Goal: Information Seeking & Learning: Learn about a topic

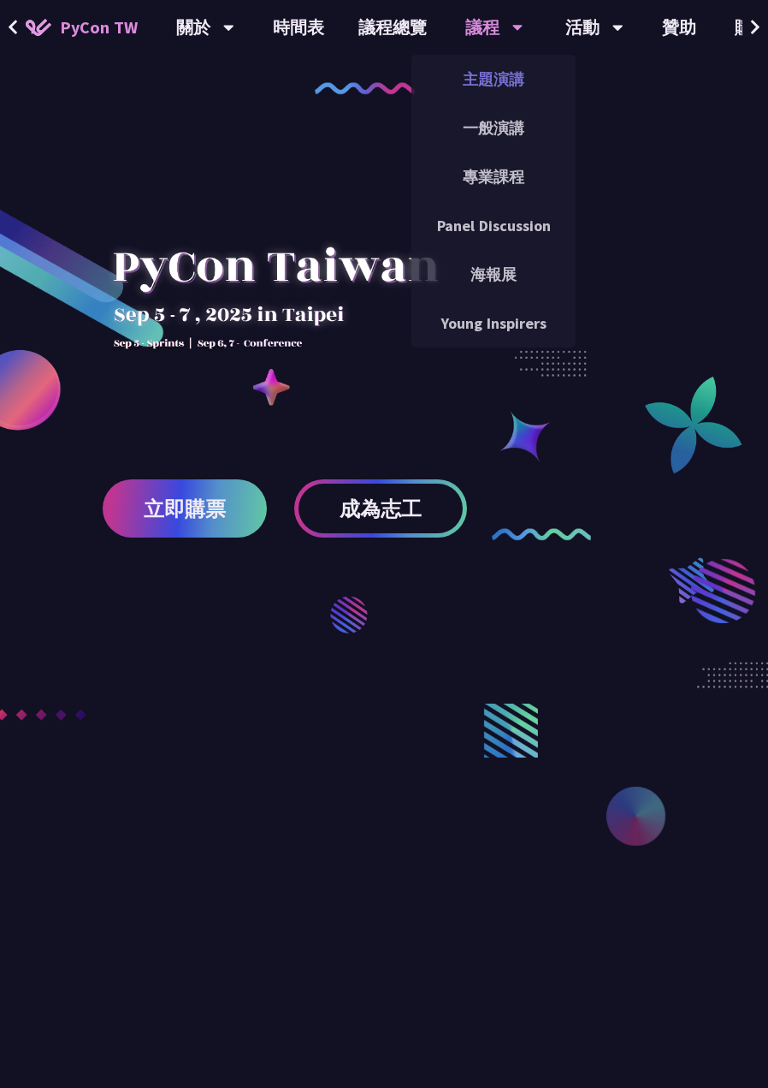
click at [502, 70] on link "主題演講" at bounding box center [494, 79] width 164 height 40
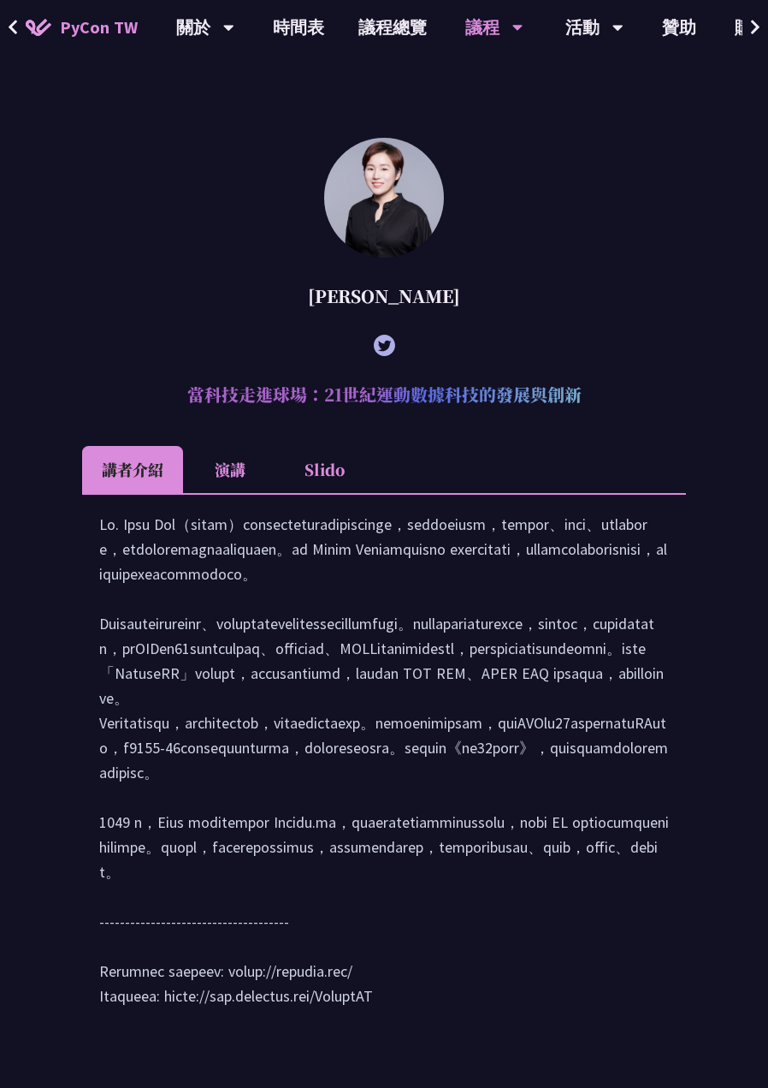
scroll to position [773, 0]
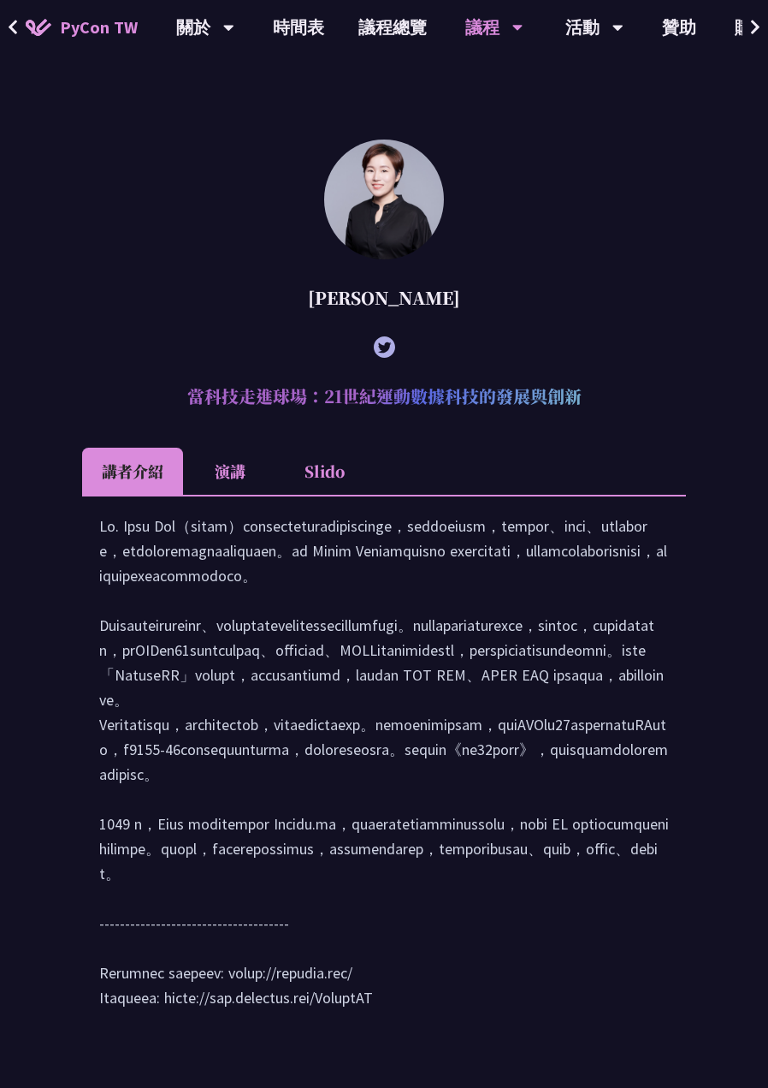
click at [228, 454] on li "演講" at bounding box center [230, 470] width 94 height 47
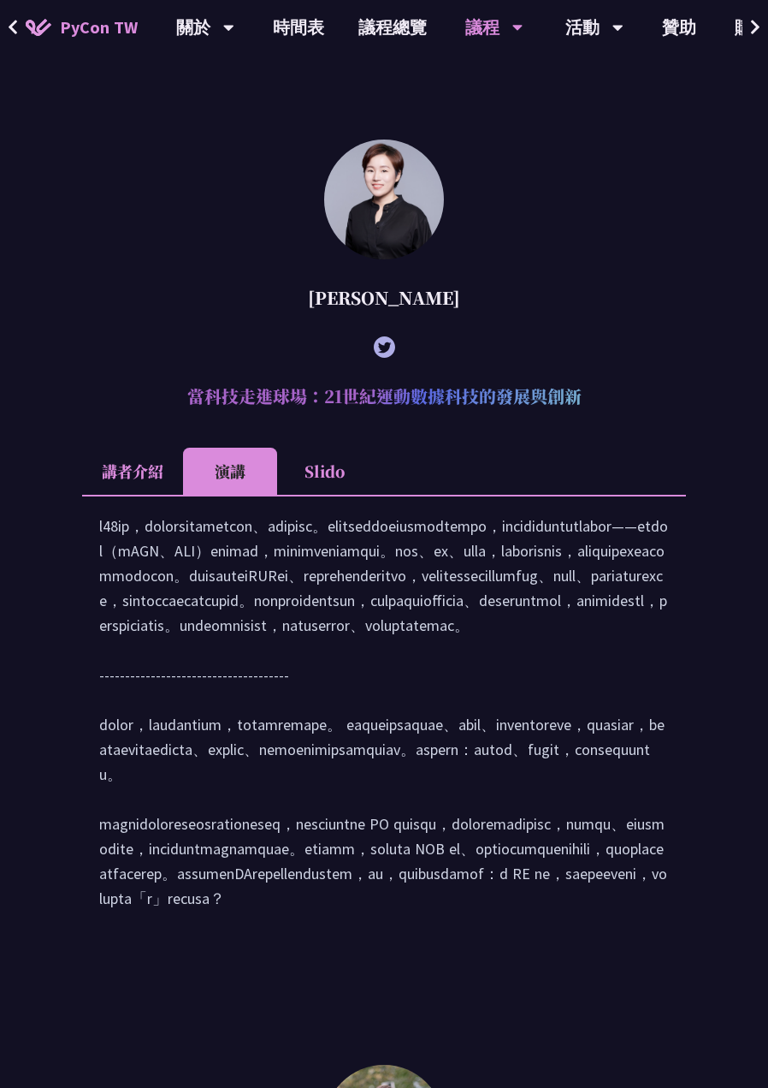
click at [323, 462] on li "Slido" at bounding box center [324, 470] width 94 height 47
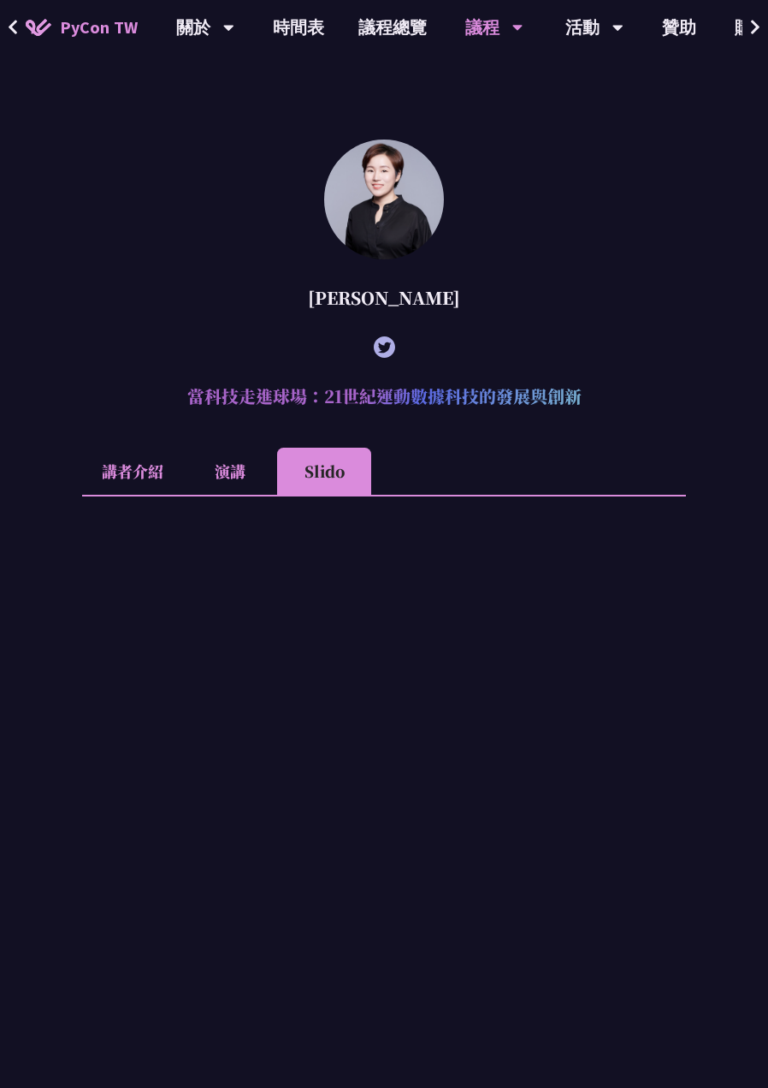
click at [120, 461] on li "講者介紹" at bounding box center [132, 470] width 101 height 47
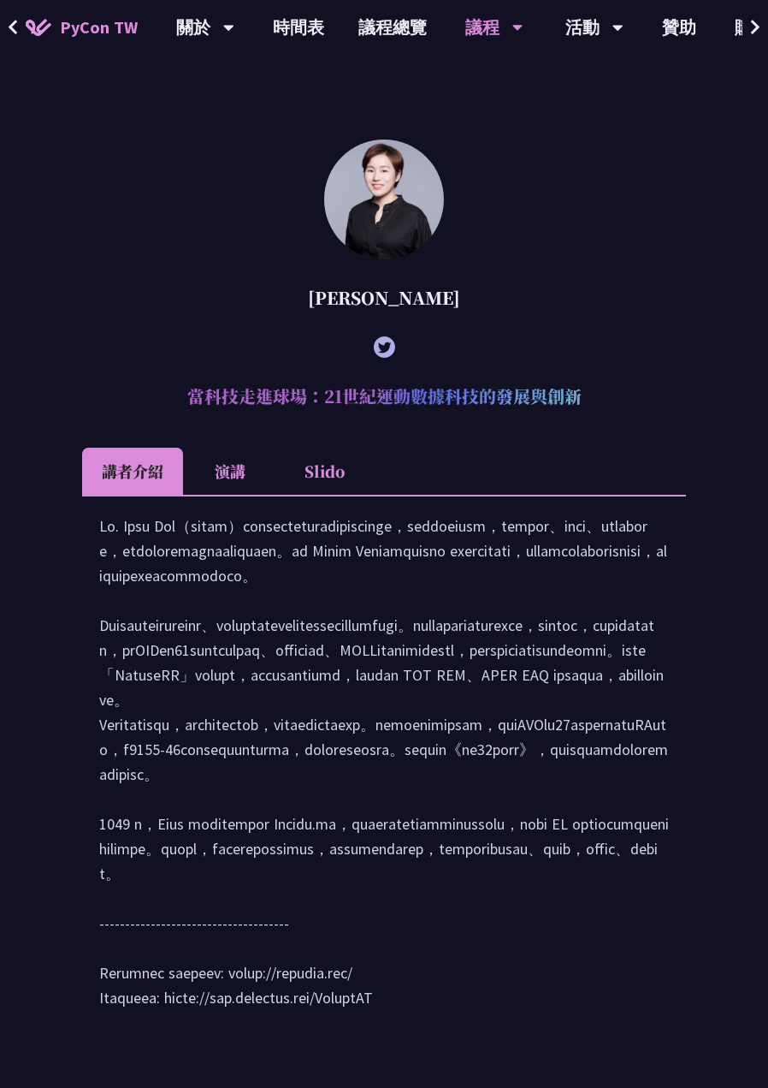
click at [225, 466] on li "演講" at bounding box center [230, 470] width 94 height 47
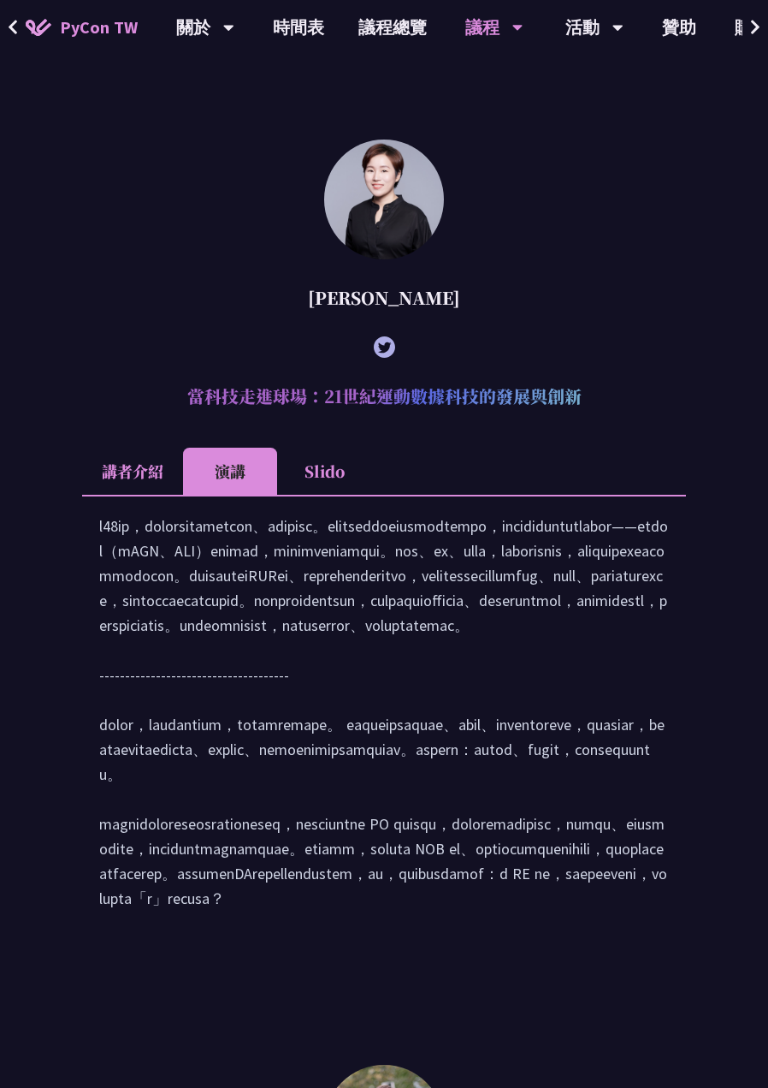
click at [323, 464] on li "Slido" at bounding box center [324, 470] width 94 height 47
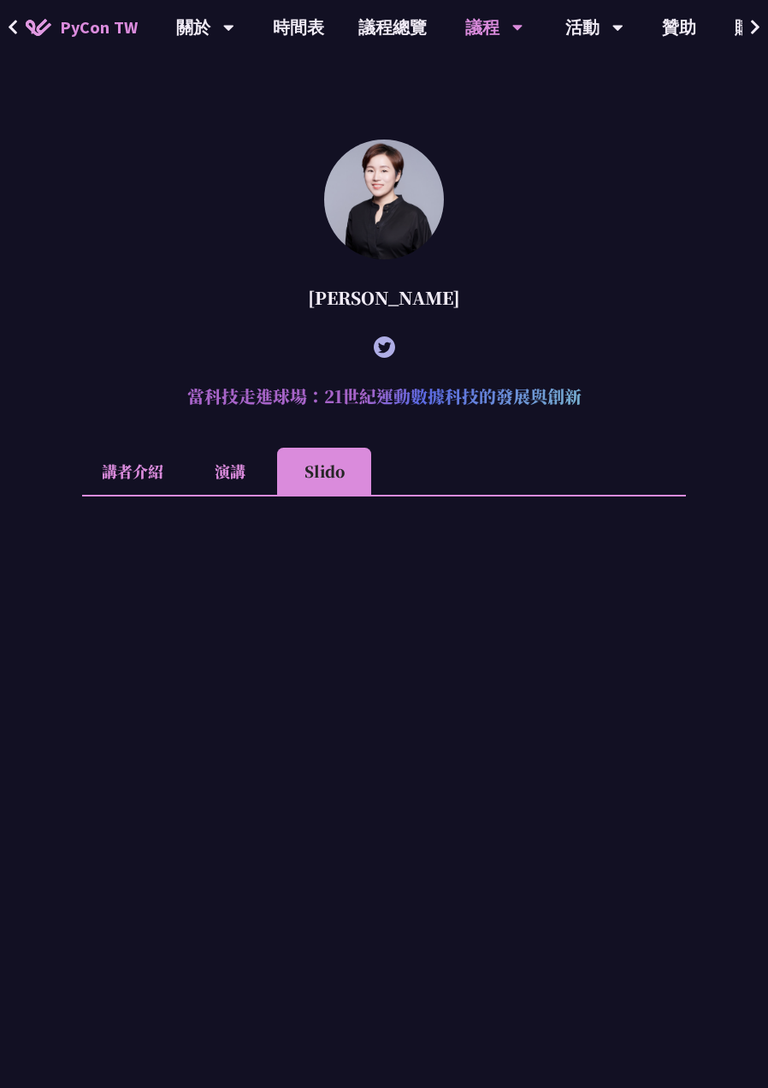
click at [229, 467] on li "演講" at bounding box center [230, 470] width 94 height 47
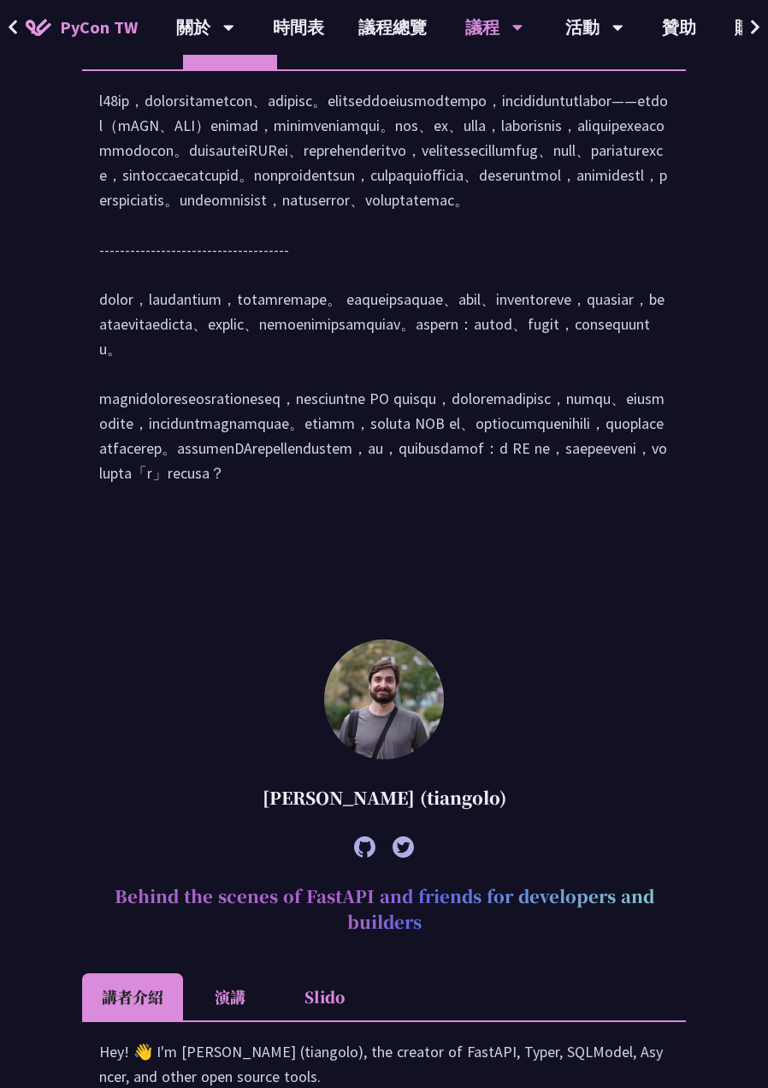
scroll to position [1200, 0]
